Goal: Task Accomplishment & Management: Complete application form

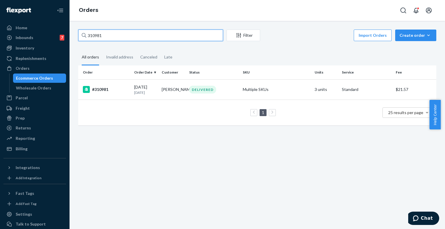
click at [96, 34] on input "310981" at bounding box center [150, 36] width 145 height 12
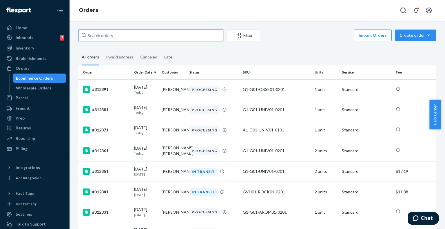
paste input "R1S72SHDEG"
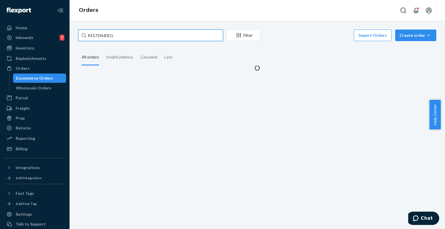
type input "R1S72SHDEG"
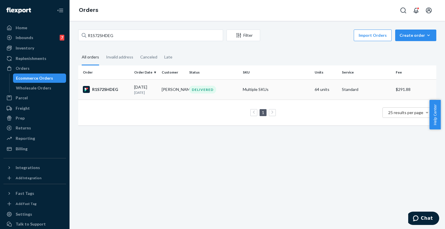
click at [105, 88] on div "R1S72SHDEG" at bounding box center [106, 89] width 47 height 7
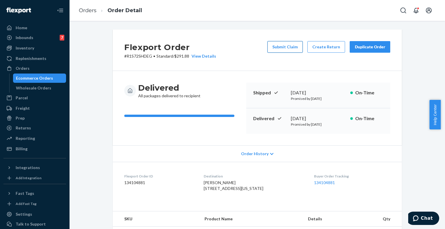
click at [276, 45] on button "Submit Claim" at bounding box center [285, 47] width 35 height 12
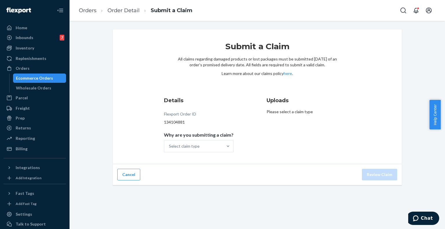
click at [384, 119] on div "Submit a Claim All claims regarding damaged products or lost packages must be s…" at bounding box center [257, 97] width 289 height 135
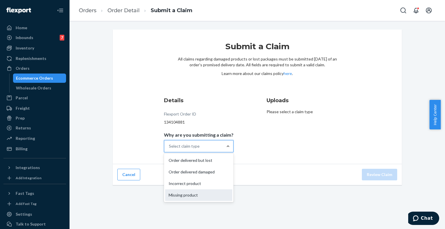
click at [199, 193] on div "Missing product" at bounding box center [198, 196] width 67 height 12
click at [170, 149] on input "Why are you submitting a claim? option Missing product focused, 4 of 4. 4 resul…" at bounding box center [169, 146] width 1 height 6
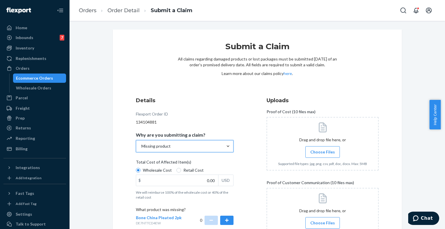
click at [185, 172] on span "Retail Cost" at bounding box center [193, 171] width 20 height 6
click at [181, 172] on input "Retail Cost" at bounding box center [179, 170] width 5 height 5
radio input "true"
radio input "false"
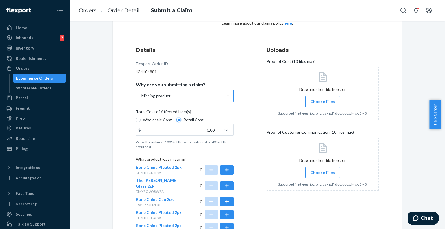
scroll to position [51, 0]
click at [384, 48] on div "Submit a Claim All claims regarding damaged products or lost packages must be s…" at bounding box center [257, 132] width 289 height 306
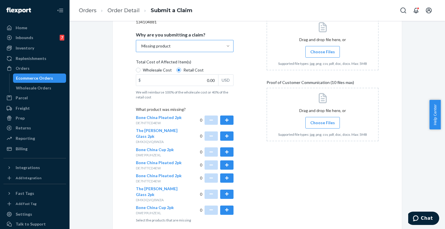
scroll to position [101, 0]
click at [227, 160] on button "button" at bounding box center [226, 164] width 13 height 9
click at [209, 160] on button "button" at bounding box center [211, 164] width 13 height 9
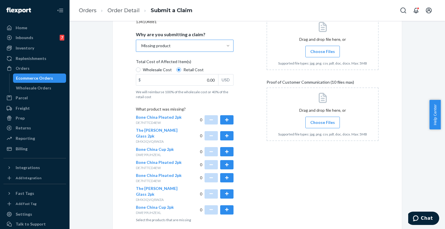
click at [321, 178] on div "Uploads Proof of Cost (10 files max) Drag and drop file here, or Choose Files S…" at bounding box center [323, 109] width 112 height 231
click at [227, 118] on button "button" at bounding box center [226, 119] width 13 height 9
click at [209, 121] on button "button" at bounding box center [211, 119] width 13 height 9
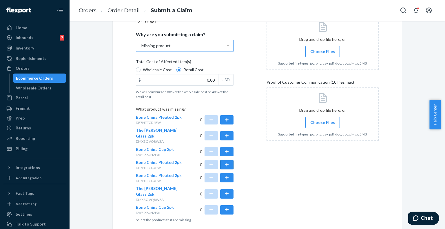
click at [221, 161] on button "button" at bounding box center [226, 164] width 13 height 9
click at [228, 206] on button "button" at bounding box center [226, 210] width 13 height 9
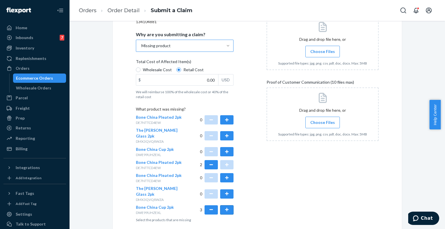
click at [228, 206] on button "button" at bounding box center [226, 210] width 13 height 9
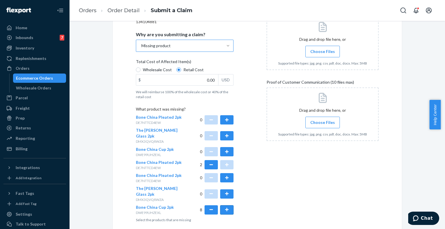
click at [225, 206] on button "button" at bounding box center [226, 210] width 13 height 9
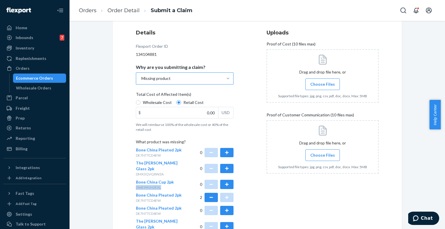
scroll to position [72, 0]
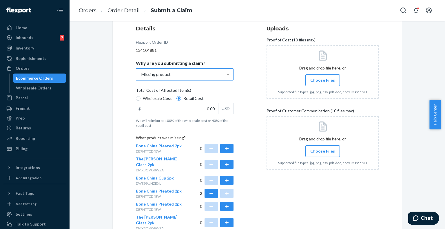
click at [317, 79] on span "Choose Files" at bounding box center [322, 80] width 25 height 6
click at [323, 79] on input "Choose Files" at bounding box center [323, 80] width 0 height 6
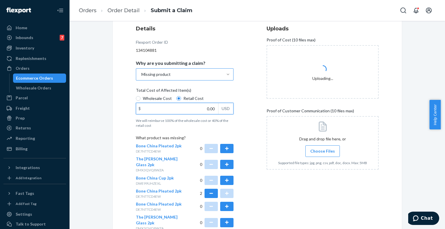
click at [211, 108] on input "0.00" at bounding box center [177, 108] width 82 height 11
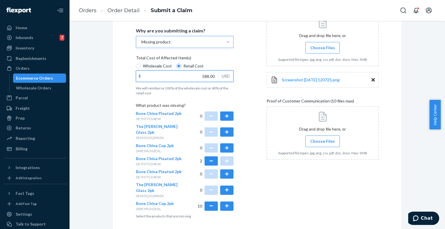
scroll to position [115, 0]
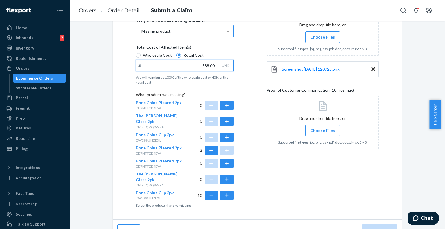
type input "588.00"
click at [359, 197] on div "Uploads Proof of Cost (10 files max) Drag and drop file here, or Choose Files S…" at bounding box center [323, 94] width 112 height 231
click at [327, 125] on label "Choose Files" at bounding box center [323, 131] width 34 height 12
click at [323, 128] on input "Choose Files" at bounding box center [323, 131] width 0 height 6
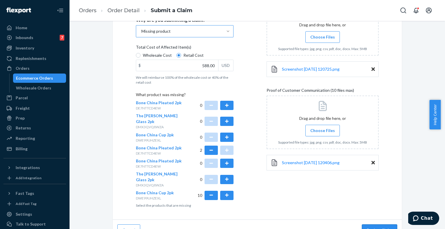
click at [384, 225] on button "Review Claim" at bounding box center [379, 231] width 35 height 12
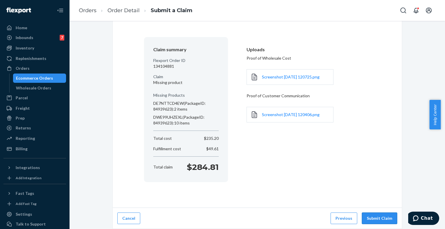
scroll to position [32, 0]
click at [384, 223] on button "Submit Claim" at bounding box center [379, 219] width 35 height 12
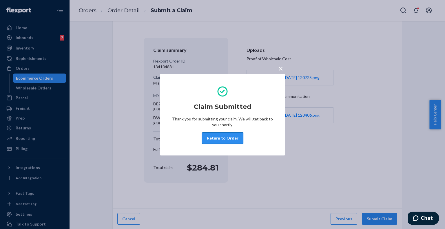
click at [228, 136] on button "Return to Order" at bounding box center [222, 138] width 41 height 12
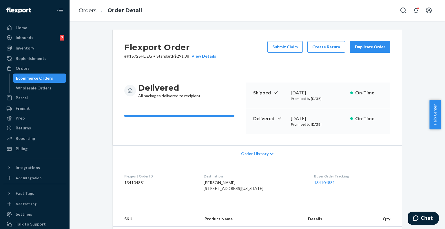
scroll to position [114, 0]
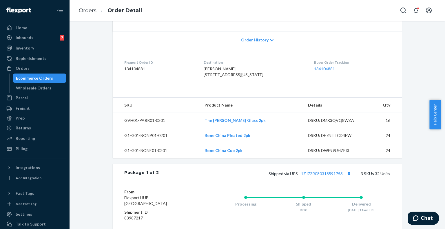
click at [349, 80] on div "Buyer Order Tracking 134104881" at bounding box center [352, 70] width 76 height 20
click at [328, 139] on div "DSKU: DE7NTTCD4EW" at bounding box center [335, 136] width 54 height 6
copy div "DE7NTTCD4EW"
click at [321, 154] on div "DSKU: DWE99UHZEXL" at bounding box center [335, 151] width 54 height 6
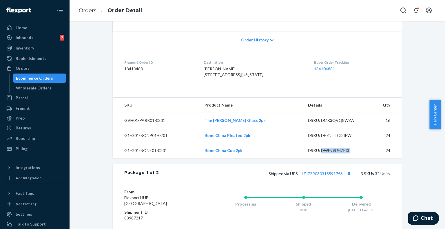
click at [321, 154] on div "DSKU: DWE99UHZEXL" at bounding box center [335, 151] width 54 height 6
copy div "DWE99UHZEXL"
